Goal: Task Accomplishment & Management: Manage account settings

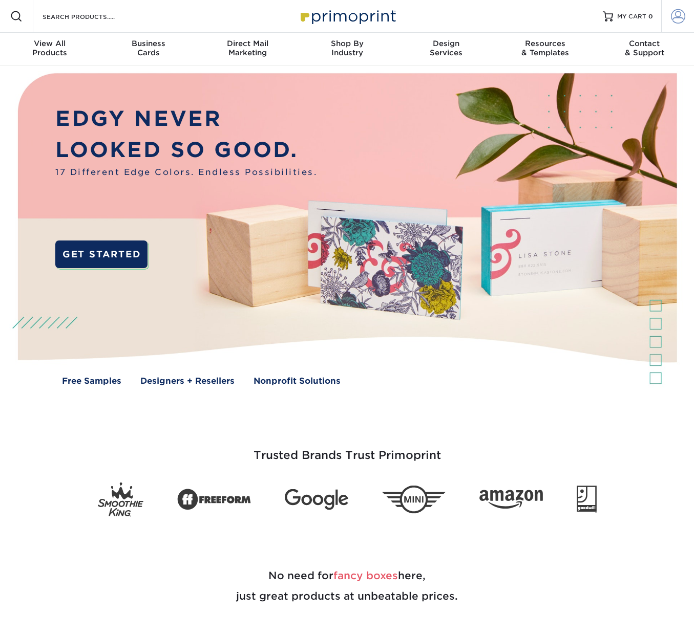
click at [678, 18] on span at bounding box center [678, 16] width 14 height 14
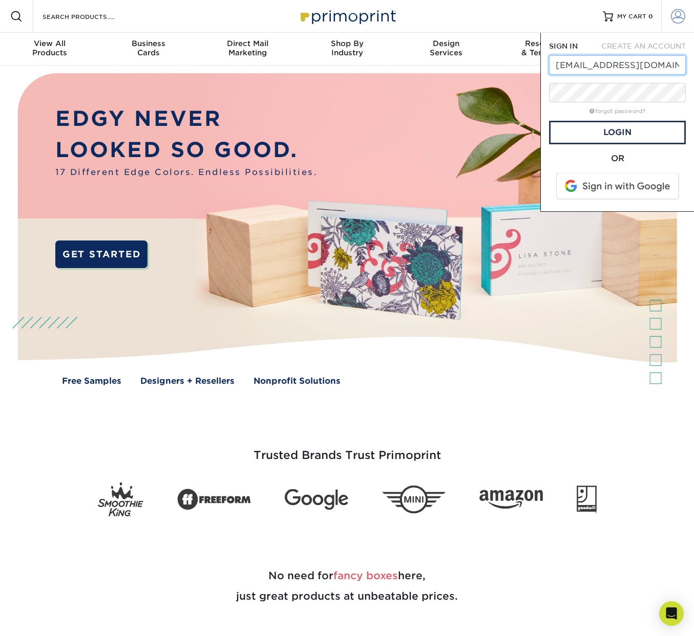
type input "design@cosi.org"
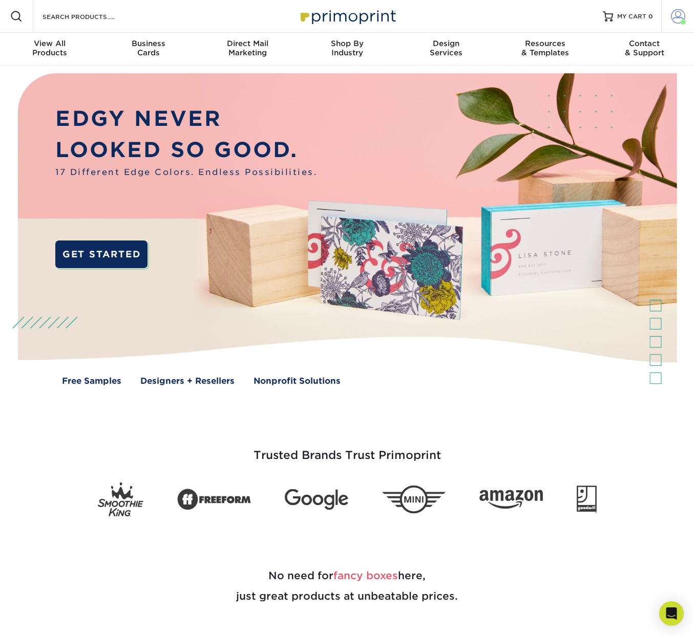
click at [675, 14] on span at bounding box center [678, 16] width 14 height 14
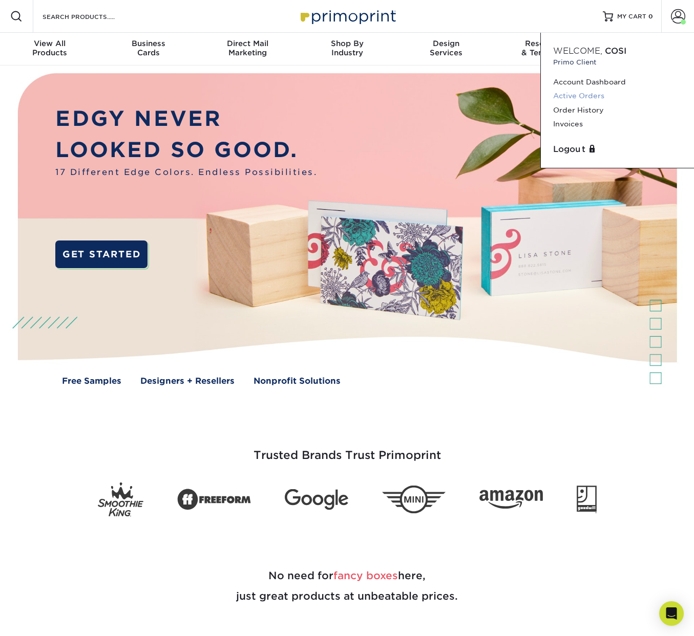
click at [591, 95] on link "Active Orders" at bounding box center [617, 96] width 129 height 14
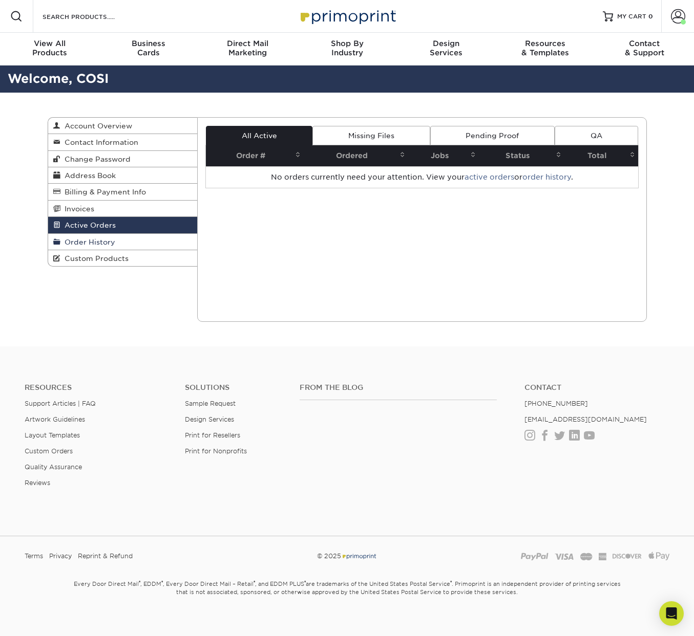
click at [93, 241] on span "Order History" at bounding box center [87, 242] width 55 height 8
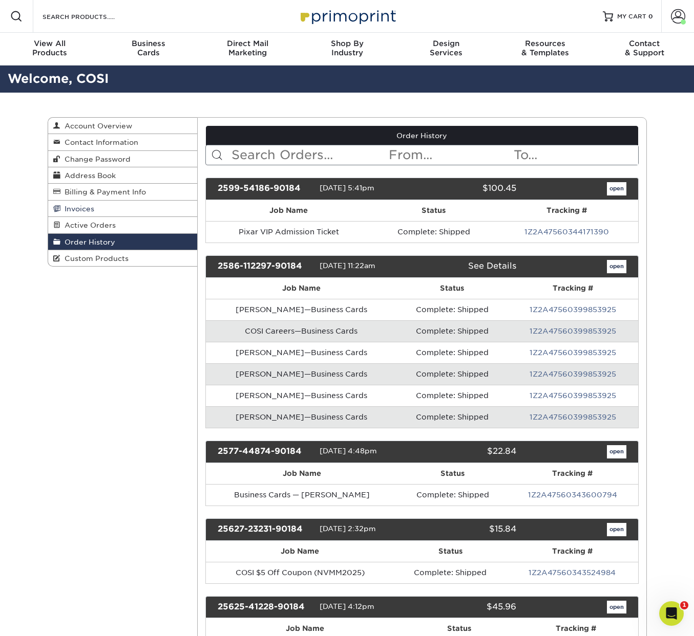
click at [76, 207] on span "Invoices" at bounding box center [77, 209] width 34 height 8
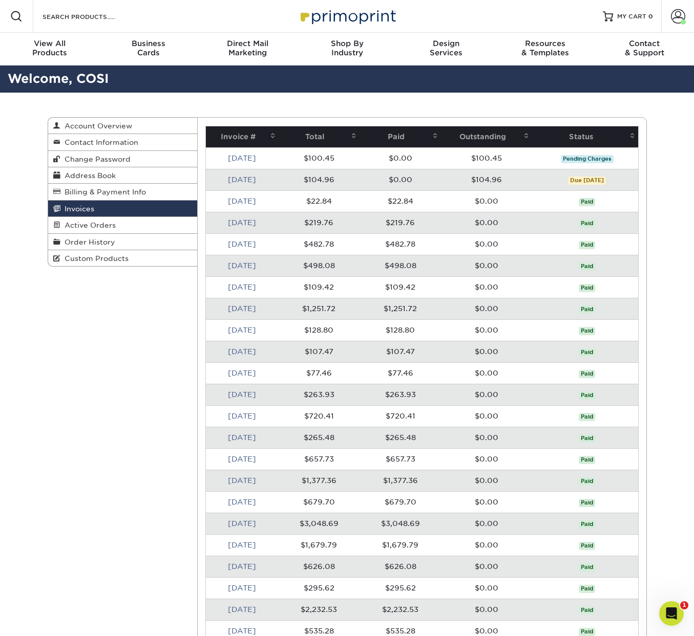
click at [241, 180] on link "[DATE]" at bounding box center [242, 180] width 28 height 8
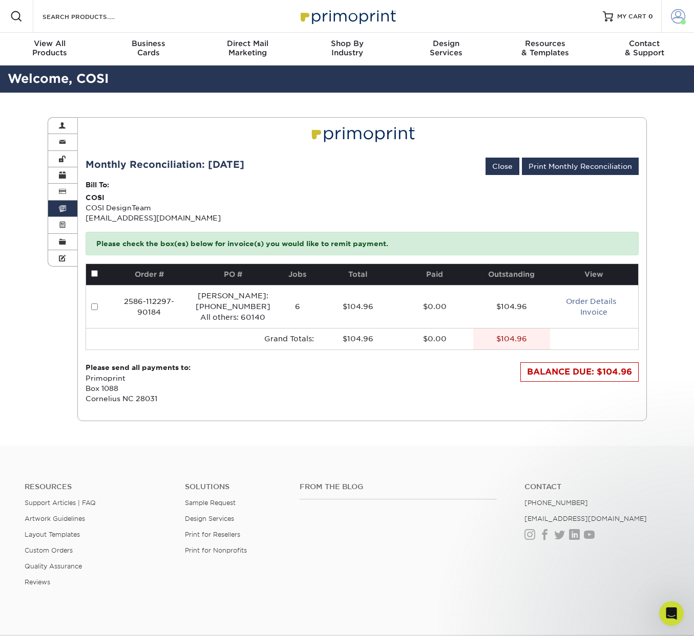
click at [673, 12] on span at bounding box center [678, 16] width 14 height 14
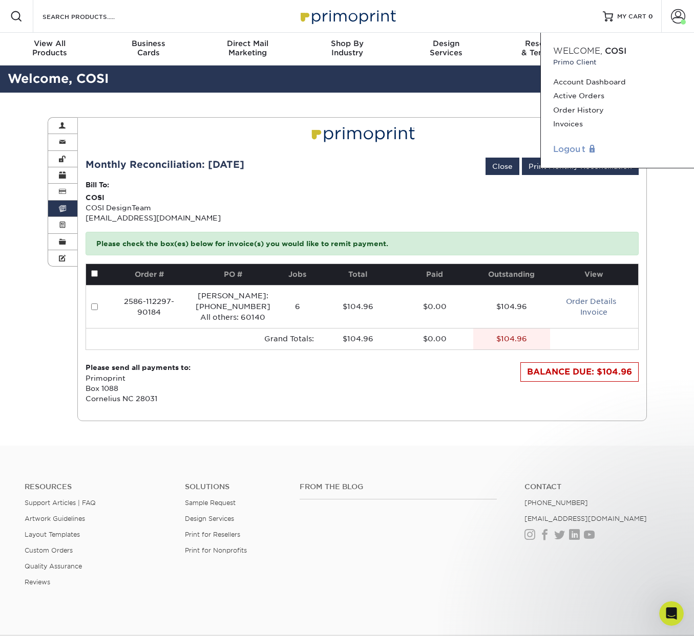
click at [560, 148] on link "Logout" at bounding box center [617, 149] width 129 height 12
